Goal: Task Accomplishment & Management: Manage account settings

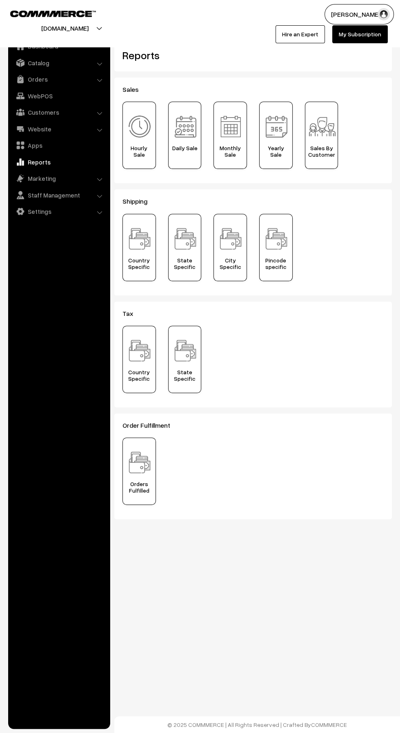
click at [41, 82] on link "Orders" at bounding box center [58, 79] width 97 height 15
click at [45, 93] on link "Orders" at bounding box center [67, 91] width 81 height 9
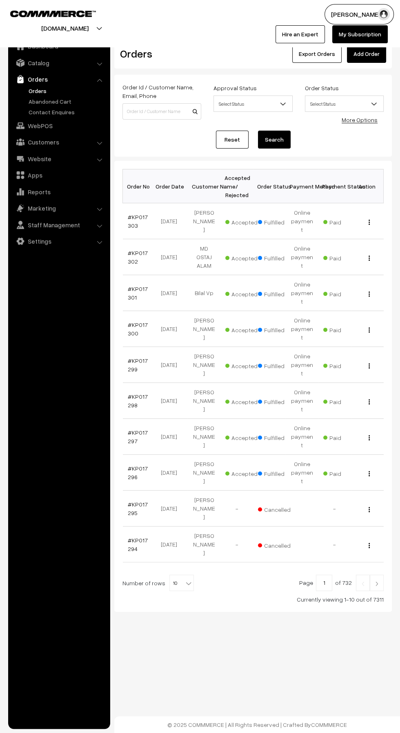
click at [46, 161] on link "Website" at bounding box center [58, 159] width 97 height 15
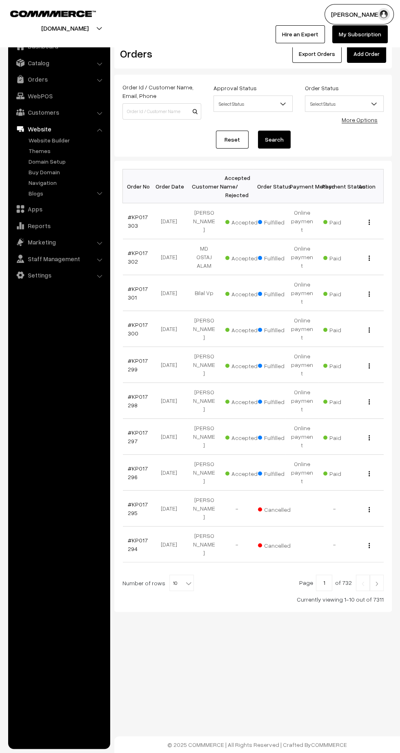
click at [47, 227] on link "Reports" at bounding box center [58, 225] width 97 height 15
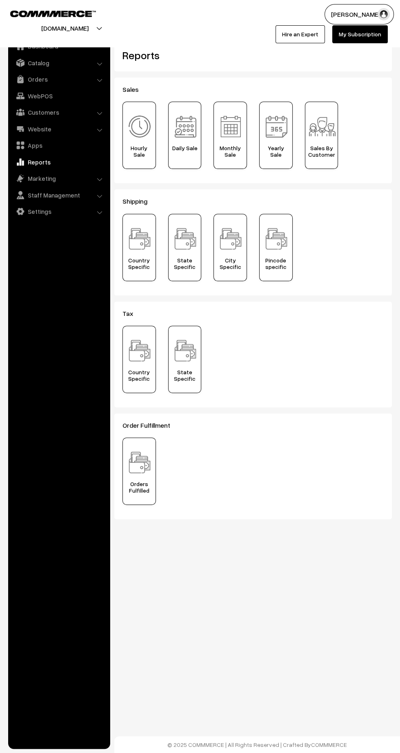
click at [38, 149] on link "Apps" at bounding box center [58, 145] width 97 height 15
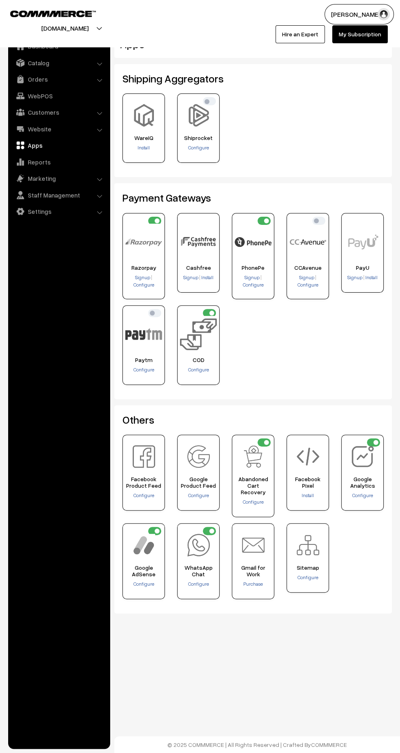
click at [265, 218] on input "checkbox" at bounding box center [264, 221] width 13 height 8
checkbox input "false"
